Goal: Information Seeking & Learning: Check status

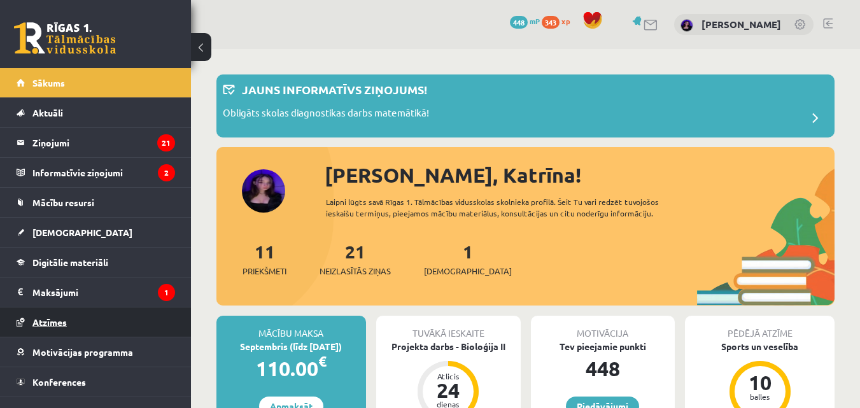
click at [58, 323] on span "Atzīmes" at bounding box center [49, 321] width 34 height 11
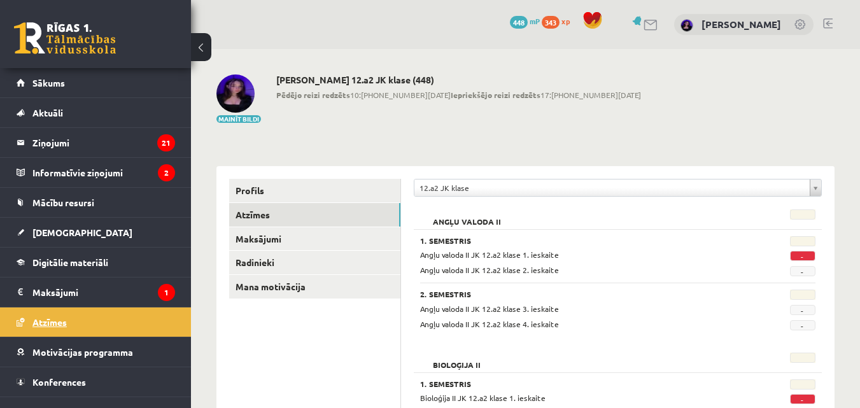
click at [58, 323] on span "Atzīmes" at bounding box center [49, 321] width 34 height 11
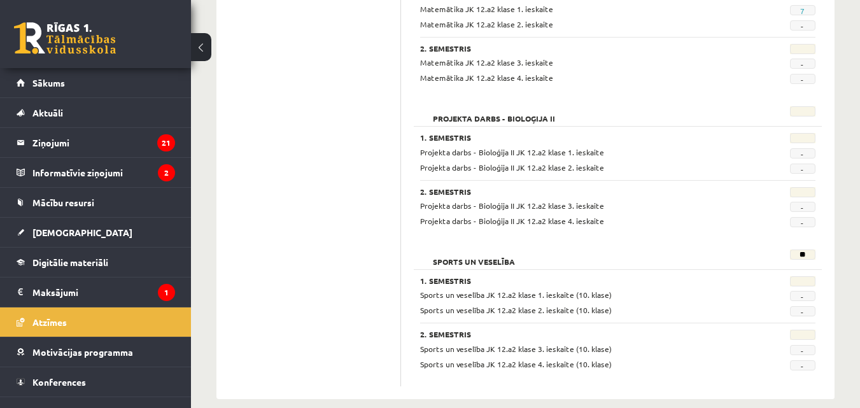
scroll to position [1264, 0]
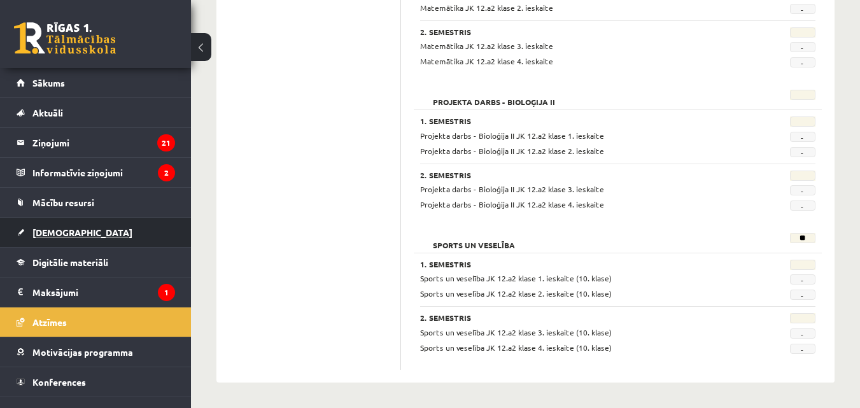
click at [53, 229] on span "[DEMOGRAPHIC_DATA]" at bounding box center [82, 232] width 100 height 11
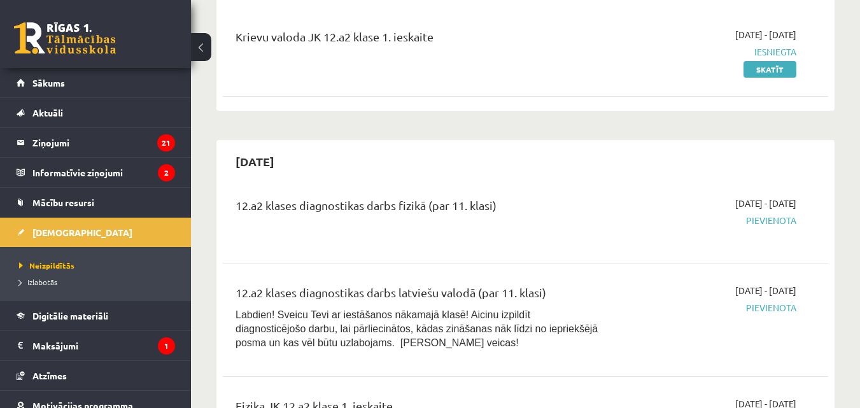
scroll to position [678, 0]
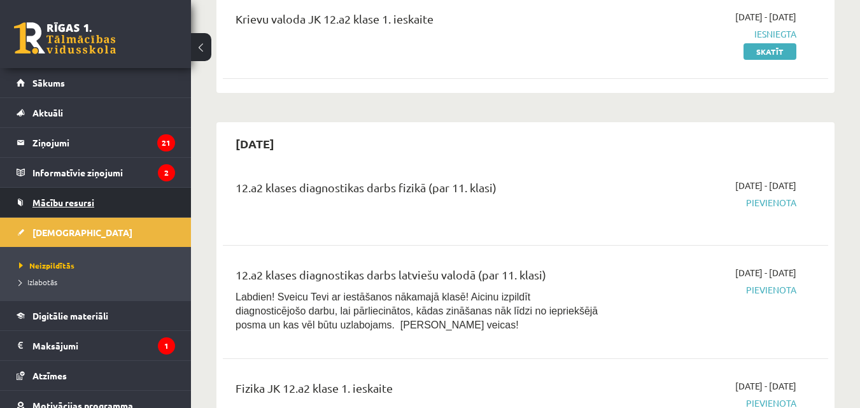
click at [82, 201] on span "Mācību resursi" at bounding box center [63, 202] width 62 height 11
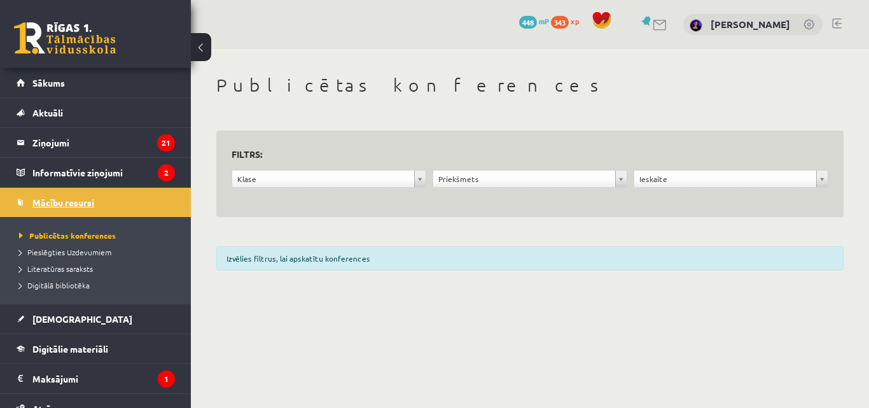
click at [82, 201] on span "Mācību resursi" at bounding box center [63, 202] width 62 height 11
click at [60, 200] on span "Mācību resursi" at bounding box center [63, 202] width 62 height 11
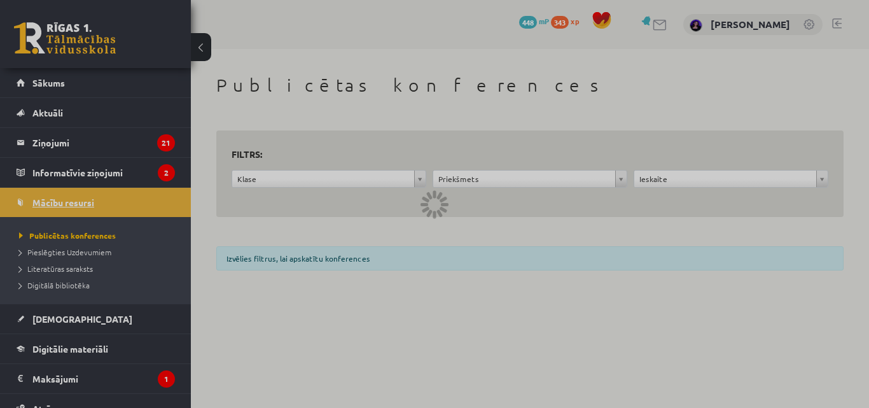
click at [60, 200] on div at bounding box center [434, 204] width 869 height 408
